Goal: Information Seeking & Learning: Learn about a topic

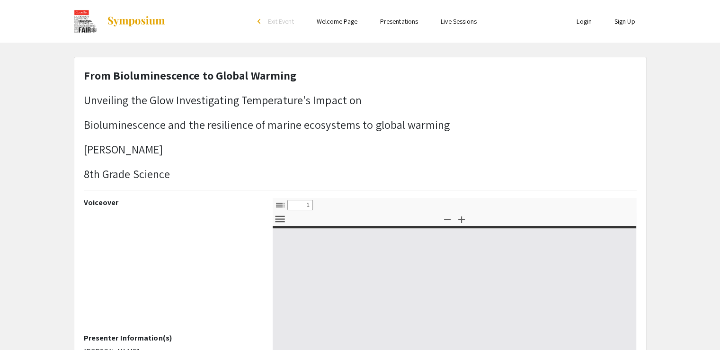
select select "custom"
type input "0"
select select "custom"
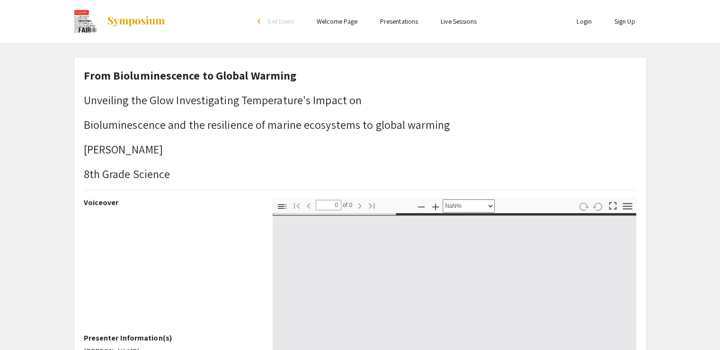
type input "1"
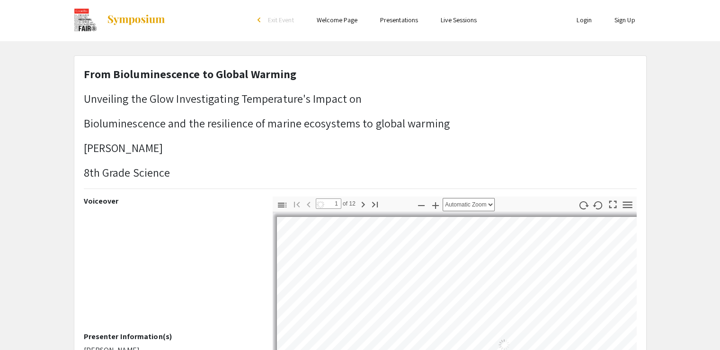
scroll to position [335, 0]
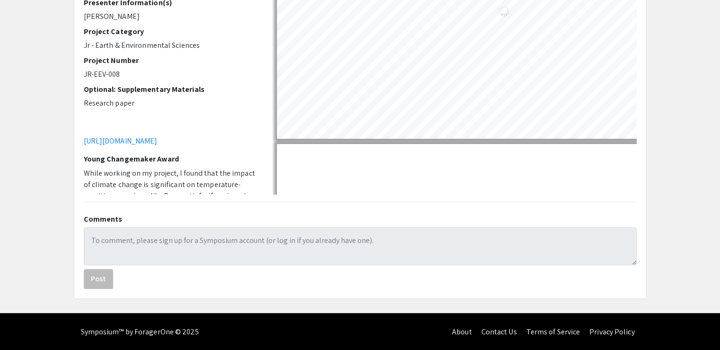
select select "auto"
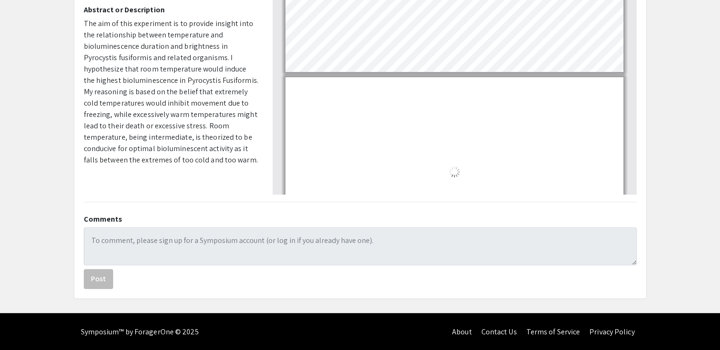
scroll to position [639, 0]
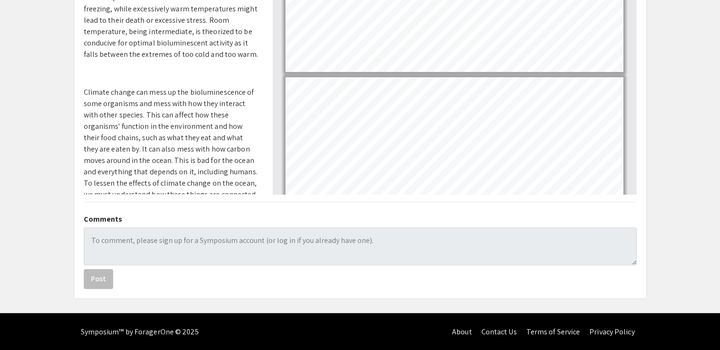
click at [466, 331] on link "About" at bounding box center [462, 332] width 20 height 10
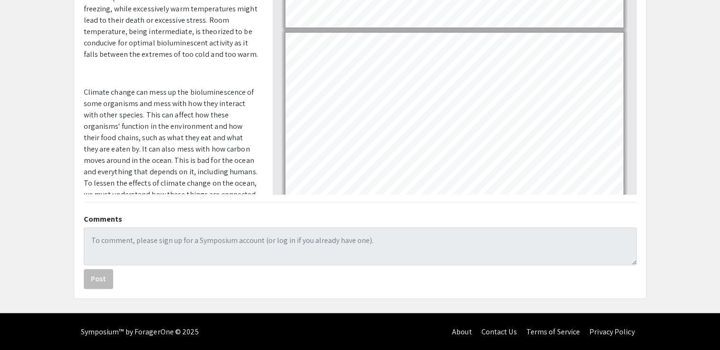
scroll to position [46, 0]
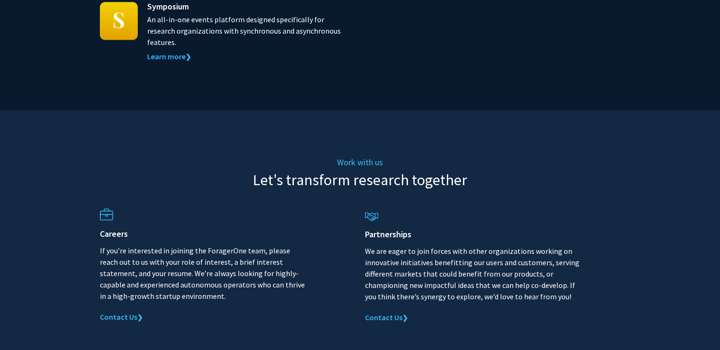
scroll to position [1090, 0]
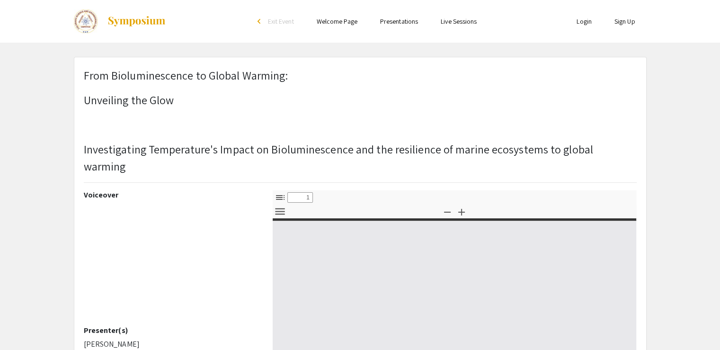
select select "custom"
type input "0"
select select "custom"
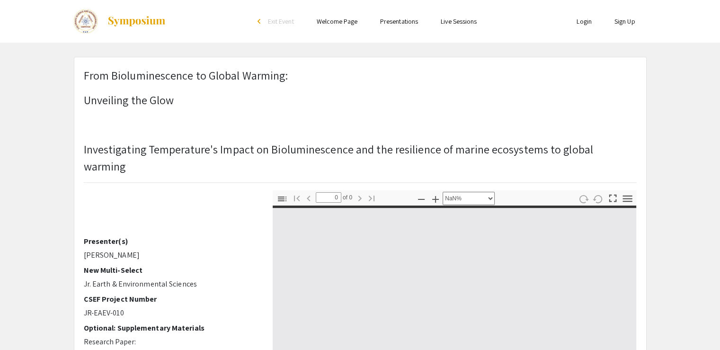
scroll to position [327, 0]
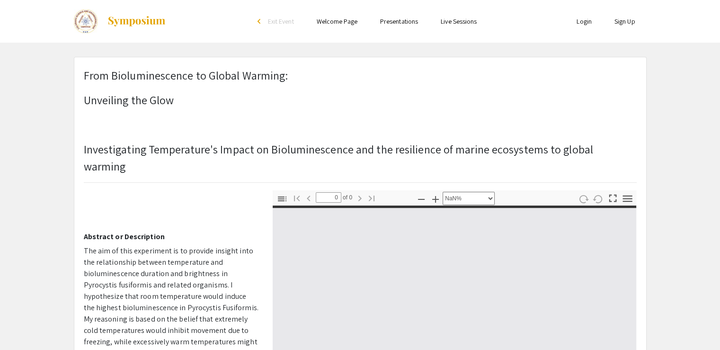
type input "1"
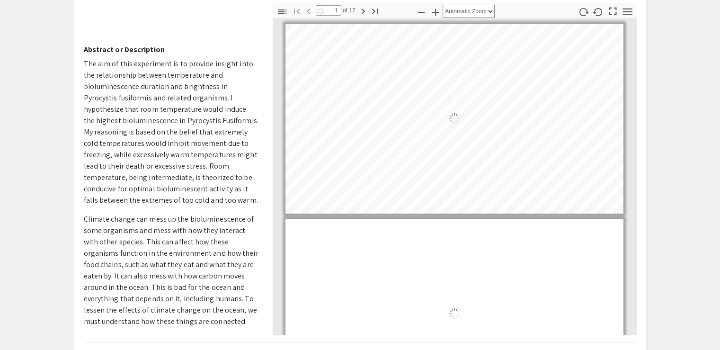
select select "auto"
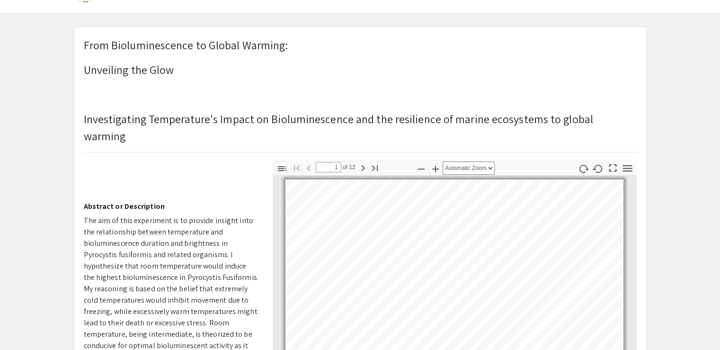
scroll to position [30, 0]
type input "2"
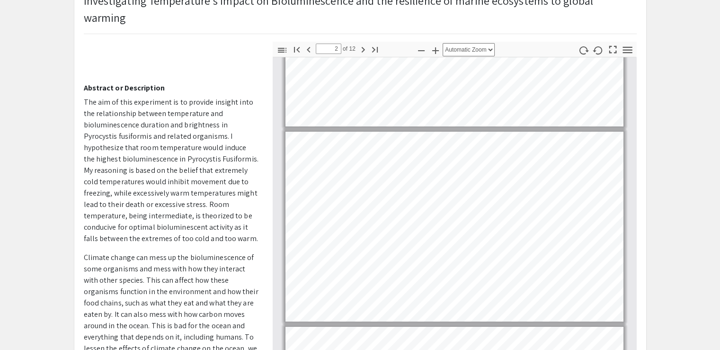
scroll to position [149, 0]
